Goal: Navigation & Orientation: Find specific page/section

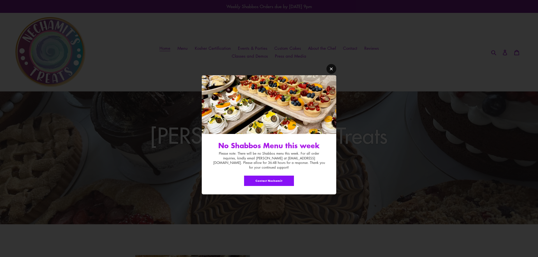
click at [332, 68] on link "Modal window" at bounding box center [331, 69] width 10 height 10
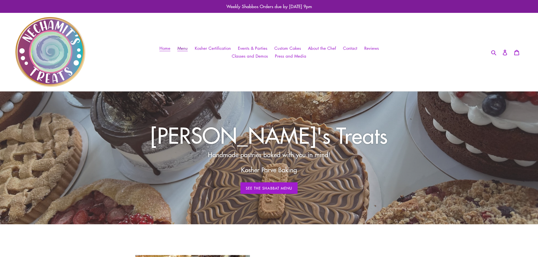
click at [188, 47] on span "Menu" at bounding box center [182, 48] width 10 height 6
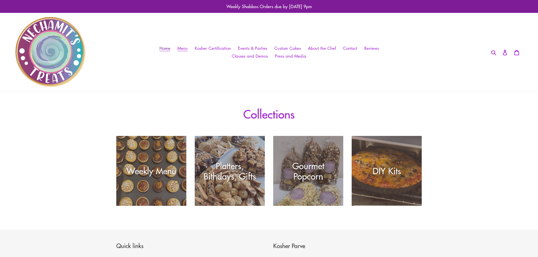
click at [166, 47] on span "Home" at bounding box center [164, 48] width 11 height 6
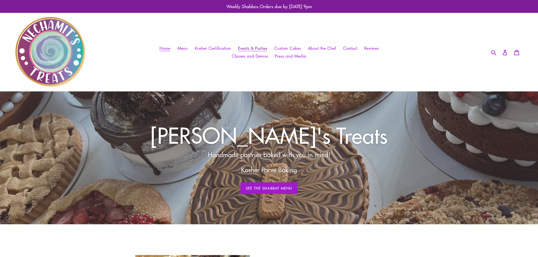
click at [260, 49] on span "Events & Parties" at bounding box center [252, 48] width 29 height 6
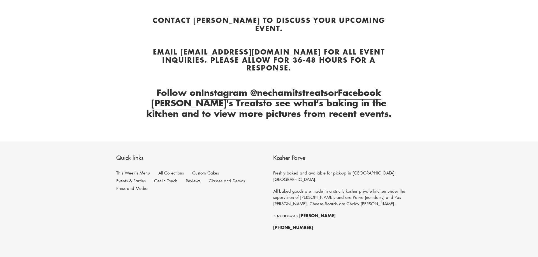
scroll to position [250, 0]
